Goal: Task Accomplishment & Management: Use online tool/utility

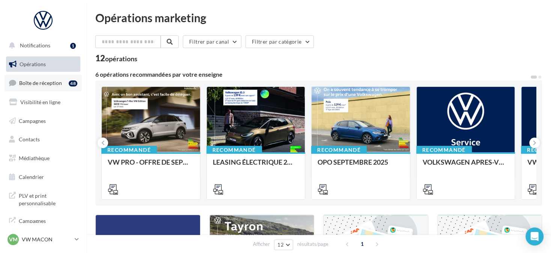
drag, startPoint x: 55, startPoint y: 83, endPoint x: 62, endPoint y: 87, distance: 7.7
click at [55, 83] on span "Boîte de réception" at bounding box center [40, 83] width 43 height 6
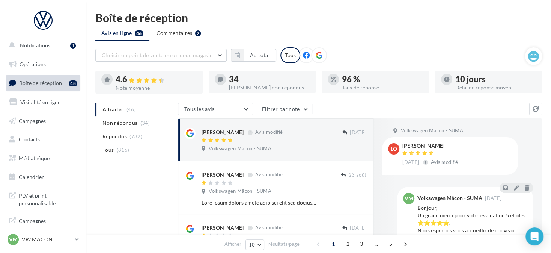
click at [321, 51] on div at bounding box center [319, 55] width 16 height 16
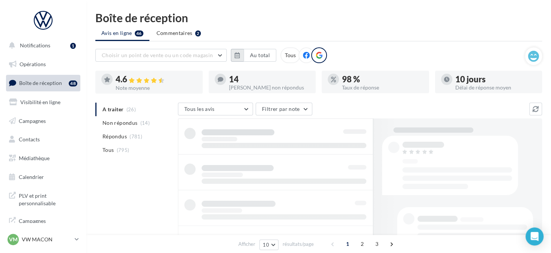
click at [233, 53] on button "button" at bounding box center [237, 55] width 13 height 13
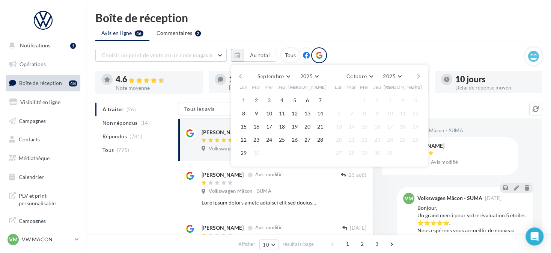
click at [238, 75] on button "button" at bounding box center [240, 76] width 6 height 11
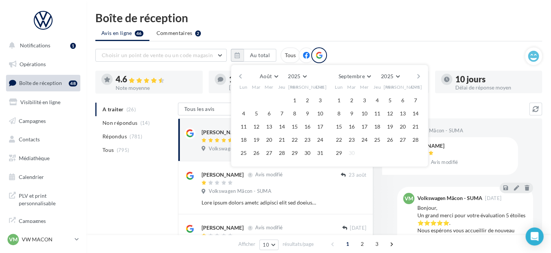
click at [238, 75] on button "button" at bounding box center [240, 76] width 6 height 11
drag, startPoint x: 348, startPoint y: 96, endPoint x: 353, endPoint y: 97, distance: 4.9
click at [348, 97] on button "1" at bounding box center [351, 100] width 11 height 11
click at [415, 75] on div "[PERSON_NAME] Mars Avril Mai Juin Juillet Août Septembre Octobre Novembre [DATE…" at bounding box center [330, 76] width 172 height 11
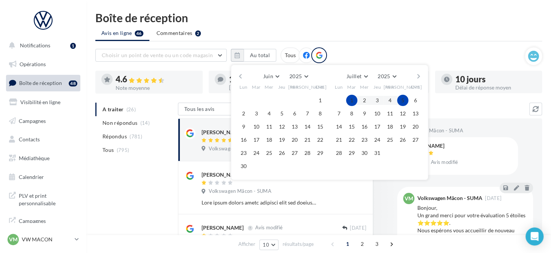
click at [414, 76] on div "[PERSON_NAME] Mars Avril Mai Juin Juillet Août Septembre Octobre Novembre [DATE…" at bounding box center [330, 76] width 172 height 11
click at [418, 76] on button "button" at bounding box center [418, 76] width 6 height 11
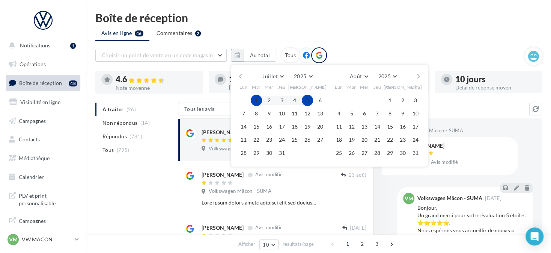
click at [418, 76] on button "button" at bounding box center [418, 76] width 6 height 11
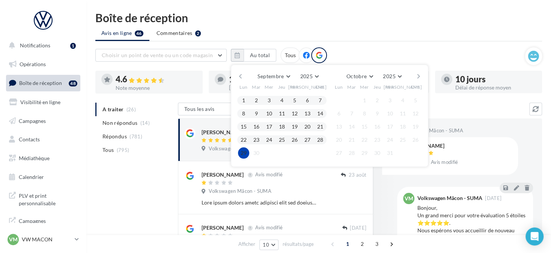
click at [240, 152] on button "29" at bounding box center [243, 152] width 11 height 11
